Goal: Information Seeking & Learning: Understand process/instructions

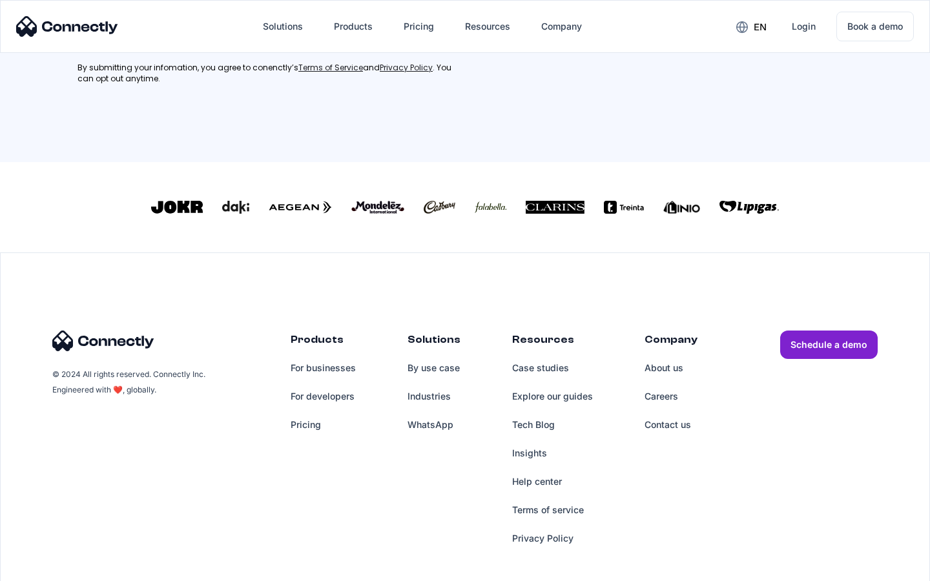
scroll to position [581, 0]
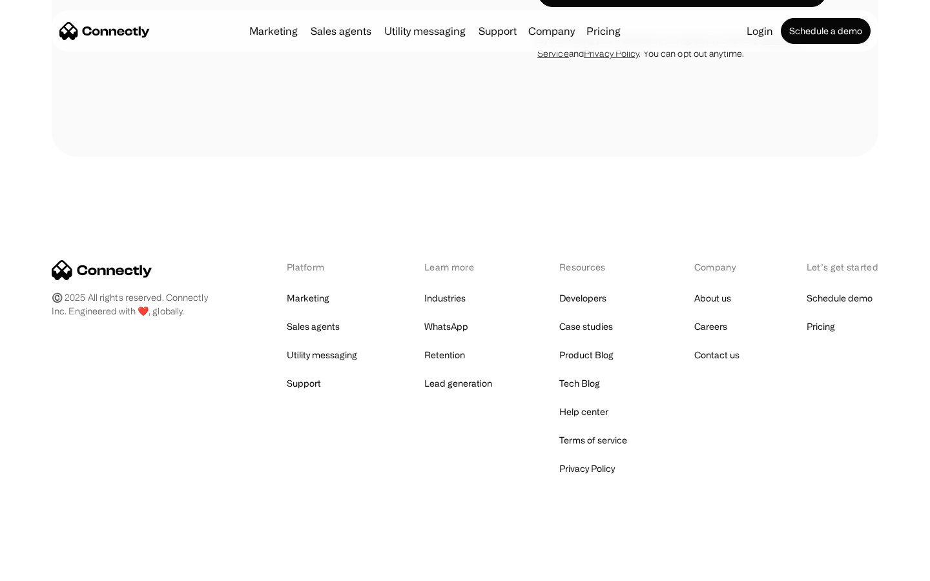
scroll to position [1371, 0]
